Goal: Navigation & Orientation: Find specific page/section

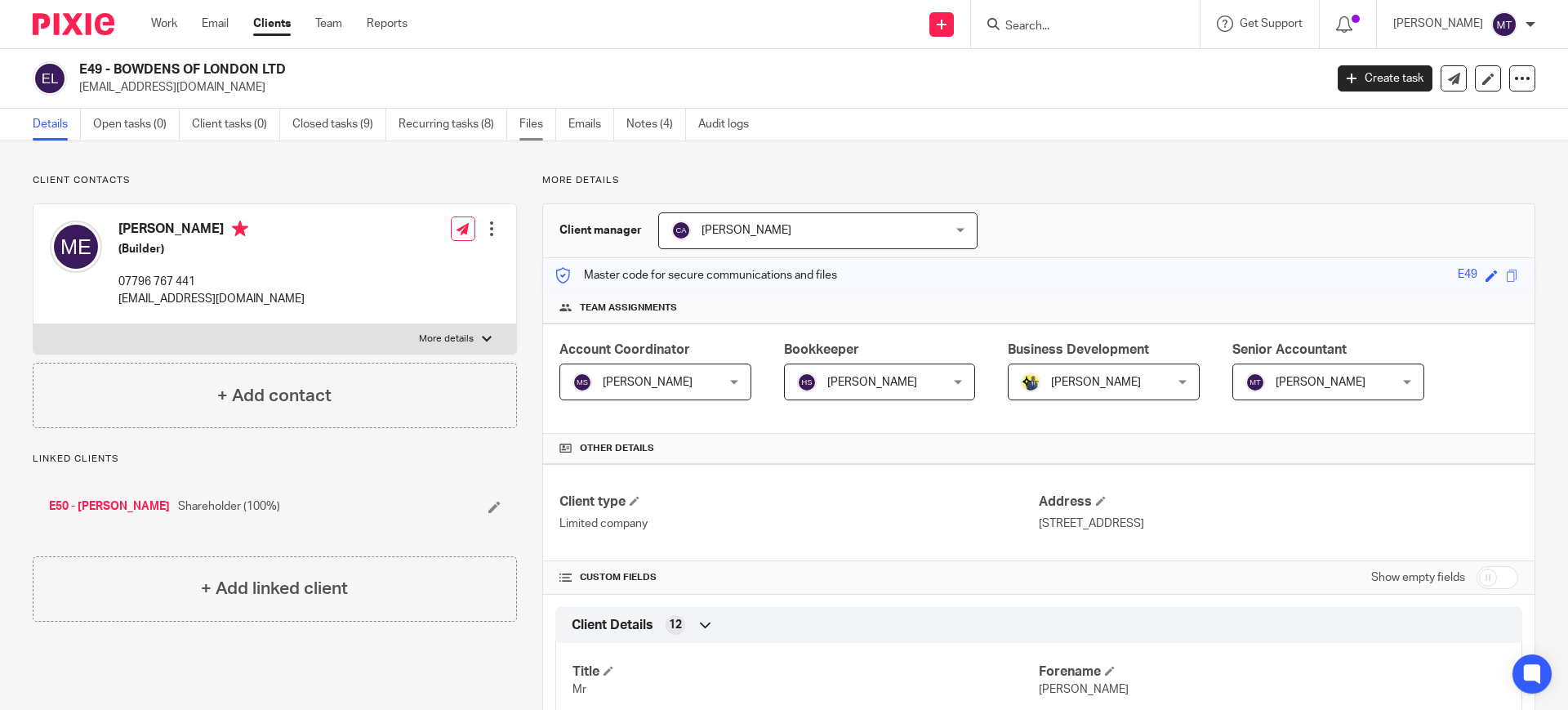
click at [529, 117] on link "Files" at bounding box center [537, 124] width 36 height 32
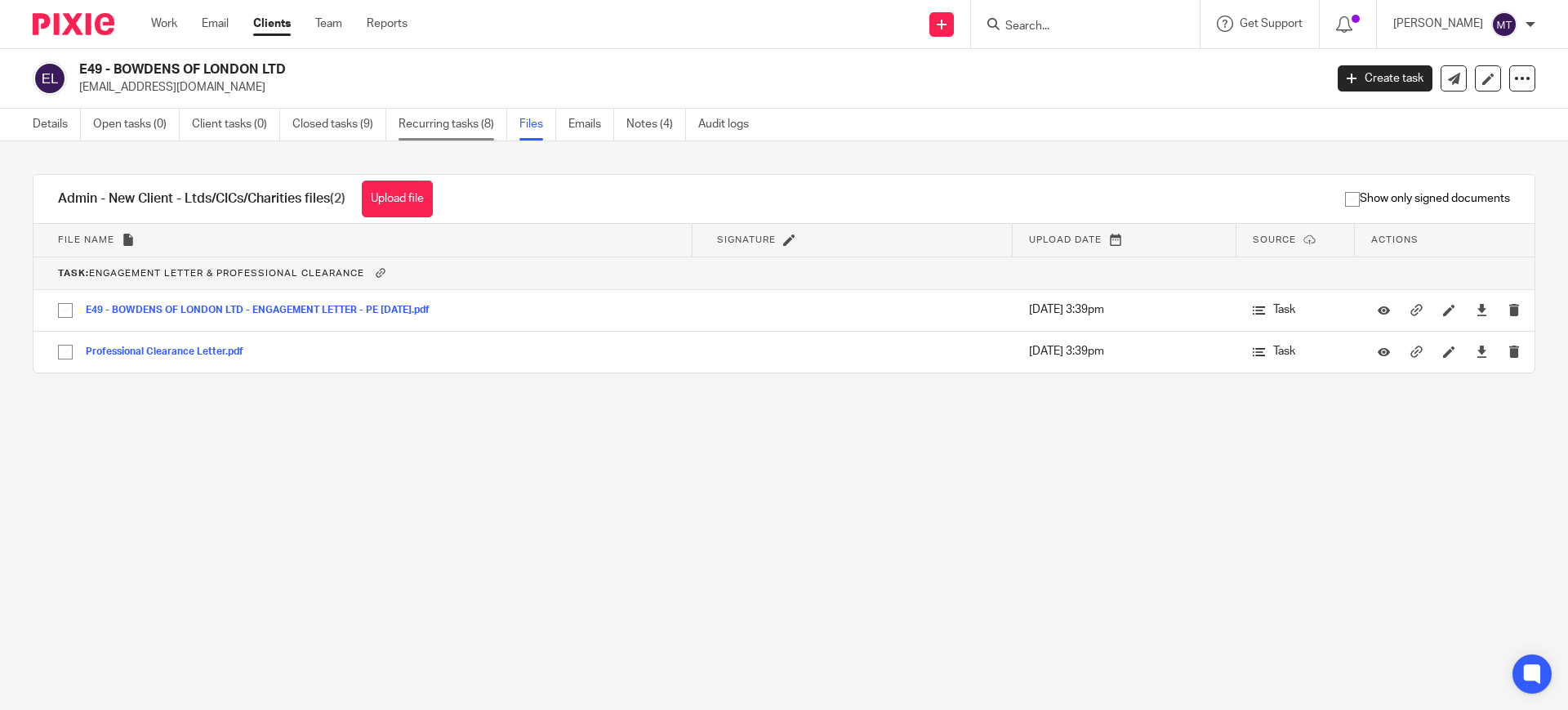
click at [439, 129] on link "Recurring tasks (8)" at bounding box center [453, 124] width 108 height 32
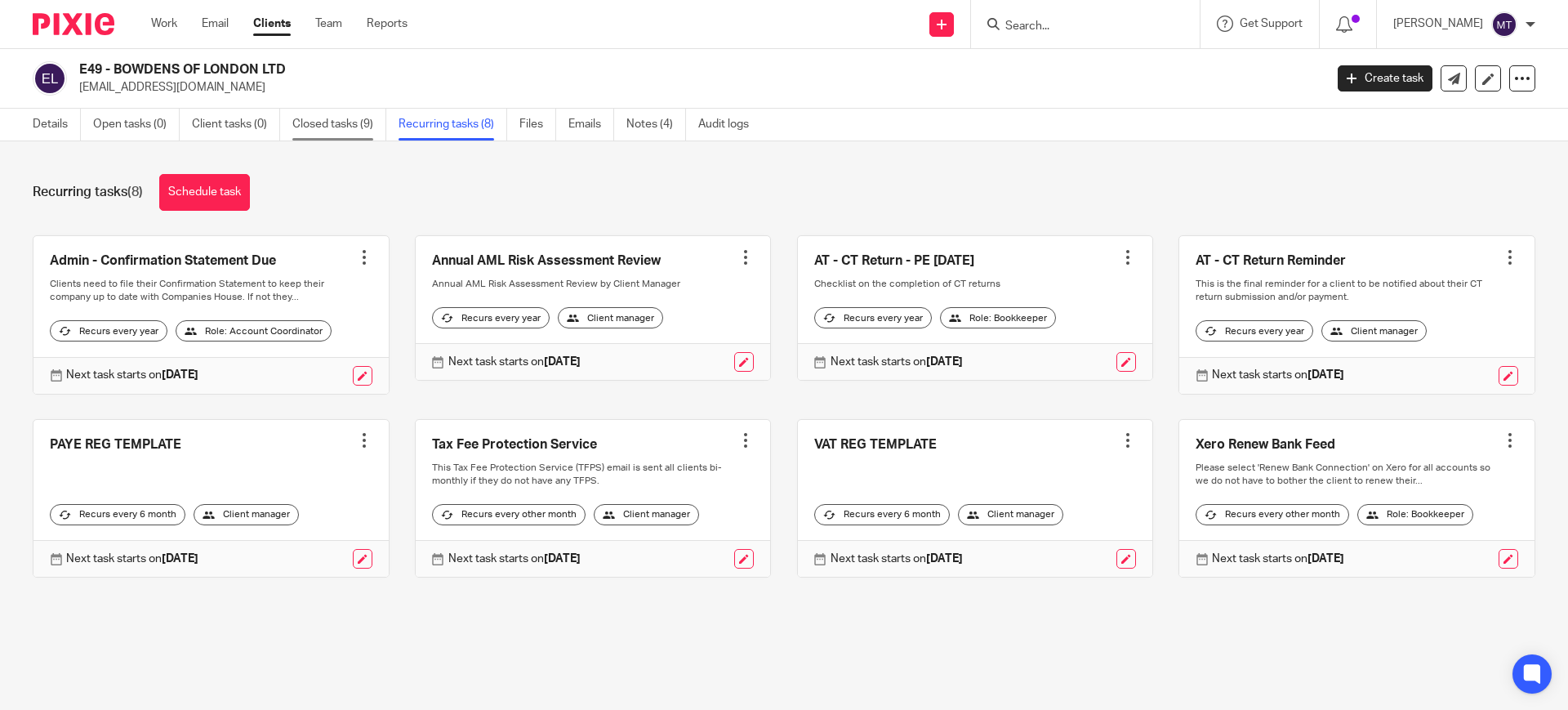
click at [333, 126] on link "Closed tasks (9)" at bounding box center [339, 124] width 94 height 32
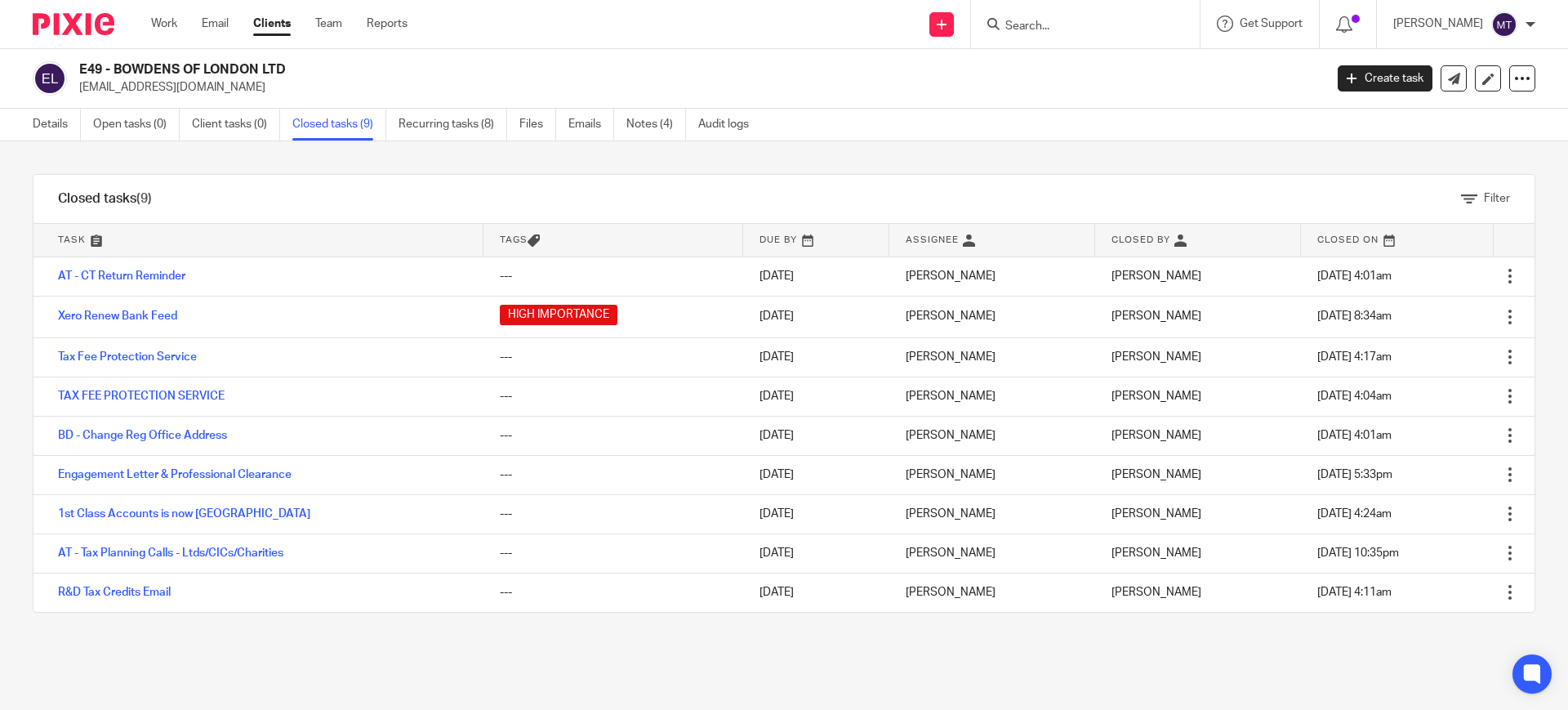
click at [26, 128] on div "Details Open tasks (0) Client tasks (0) Closed tasks (9) Recurring tasks (8) Fi…" at bounding box center [394, 124] width 790 height 32
click at [32, 127] on div "Details Open tasks (0) Client tasks (0) Closed tasks (9) Recurring tasks (8) Fi…" at bounding box center [394, 124] width 790 height 32
click at [56, 126] on link "Details" at bounding box center [57, 124] width 48 height 32
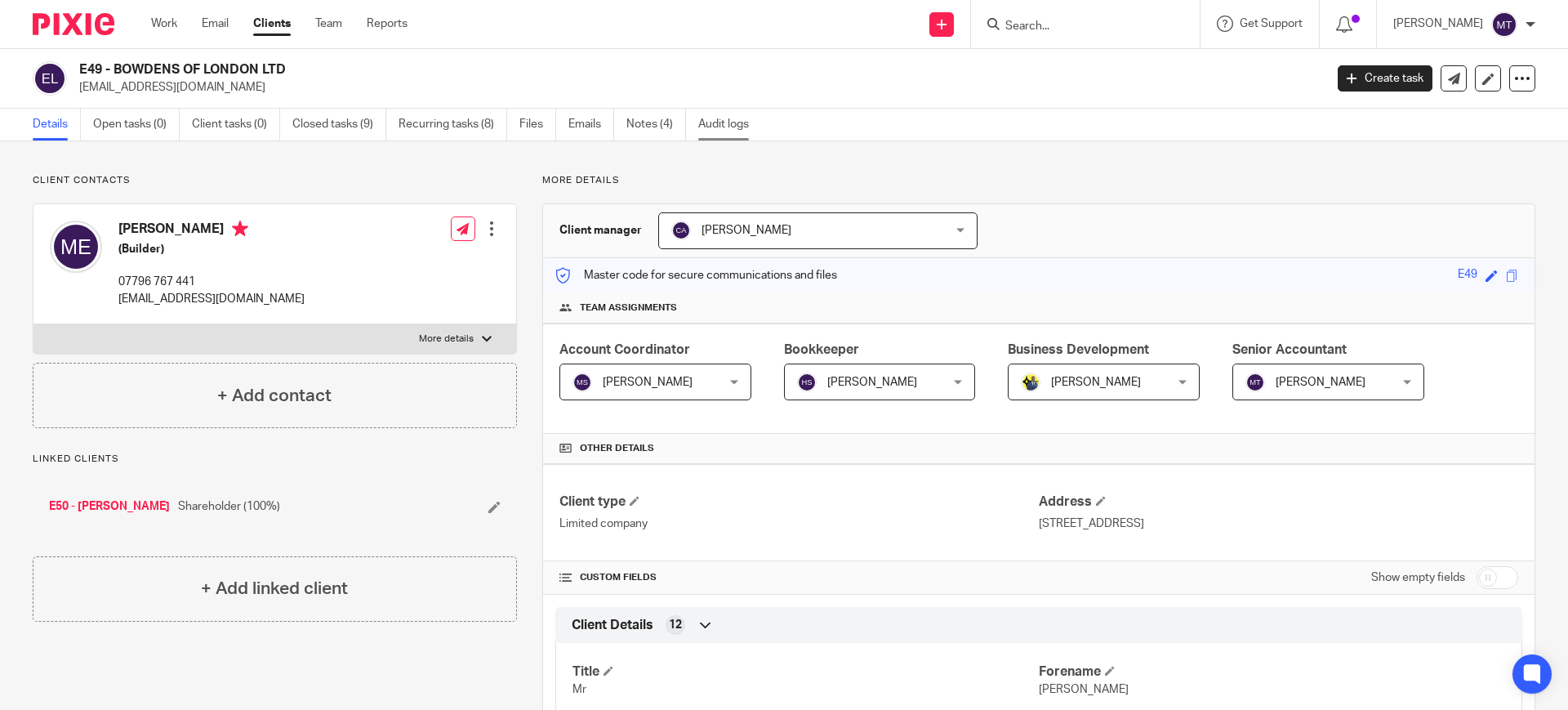
click at [729, 122] on link "Audit logs" at bounding box center [729, 124] width 63 height 32
click at [660, 119] on link "Notes (4)" at bounding box center [656, 124] width 59 height 32
